Goal: Information Seeking & Learning: Find specific fact

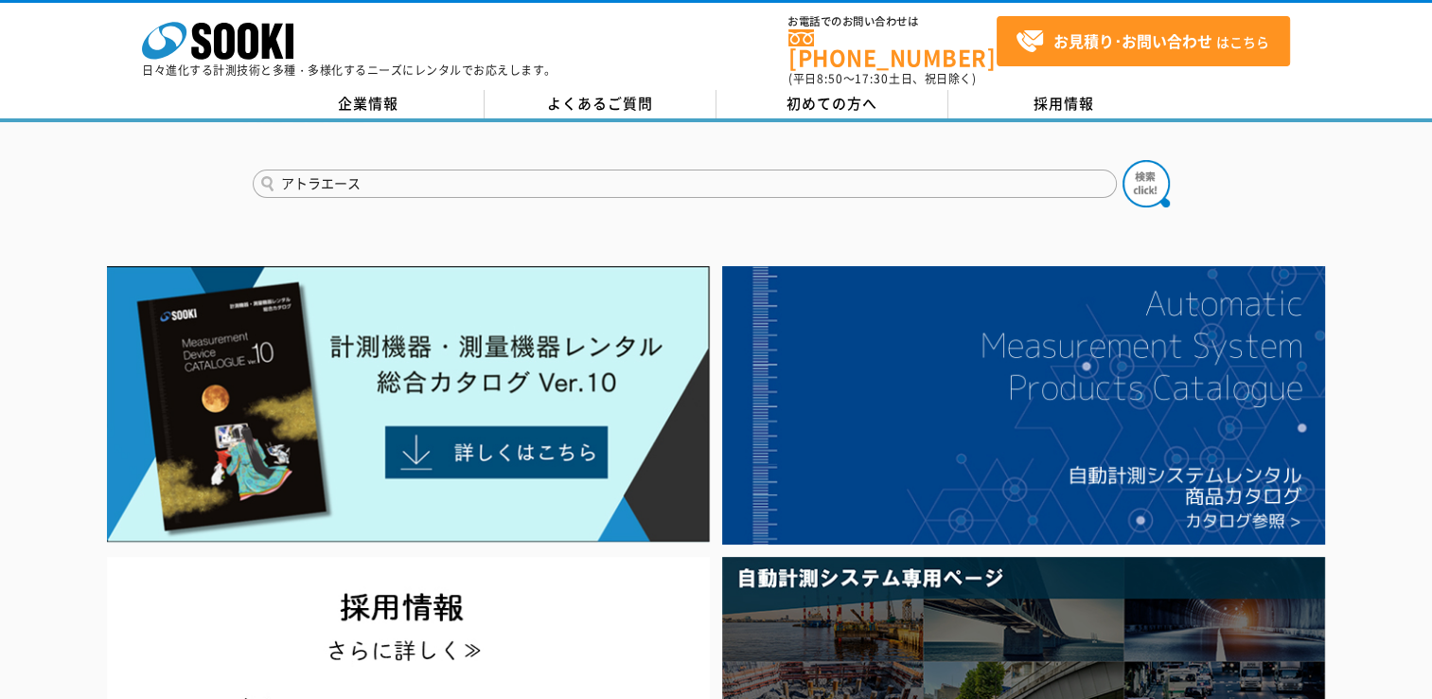
type input "アトラエース"
click at [1123, 160] on button at bounding box center [1146, 183] width 47 height 47
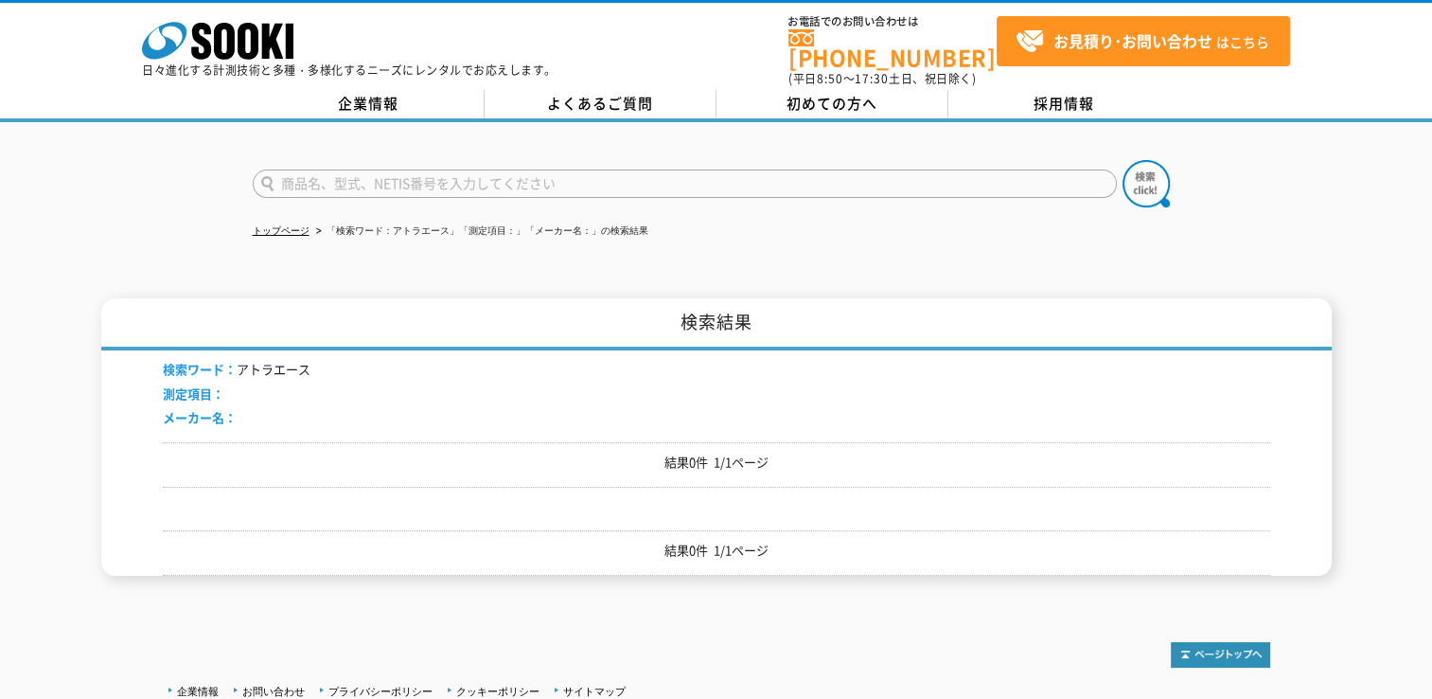
click at [289, 360] on li "検索ワード： アトラエース" at bounding box center [237, 370] width 148 height 20
click at [753, 541] on p "結果0件 1/1ページ" at bounding box center [717, 551] width 1108 height 20
click at [840, 623] on div at bounding box center [717, 645] width 1108 height 44
